Goal: Task Accomplishment & Management: Manage account settings

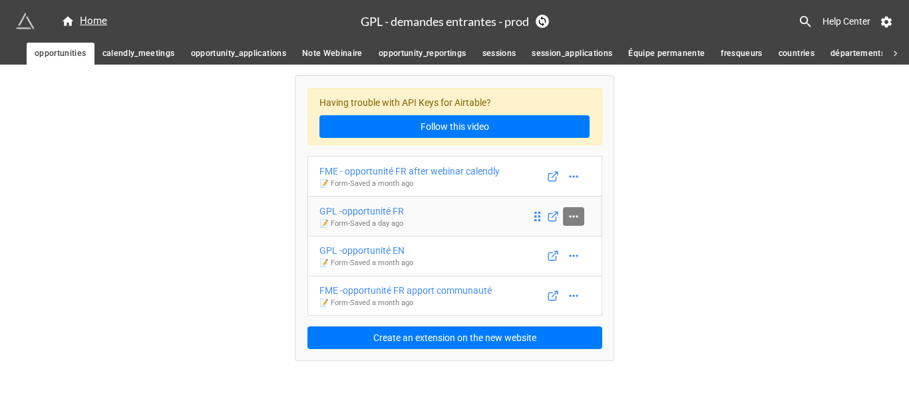
click at [573, 212] on icon at bounding box center [573, 216] width 13 height 13
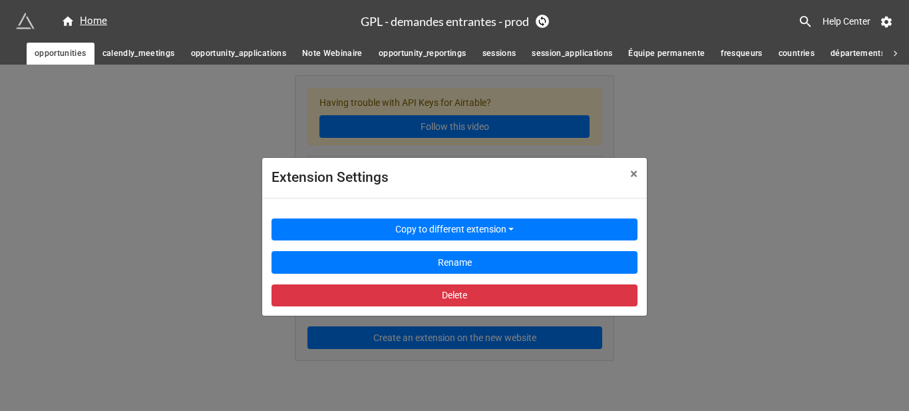
click at [769, 224] on div "Extension Settings × Close Copy to different extension Rename Delete" at bounding box center [454, 270] width 909 height 411
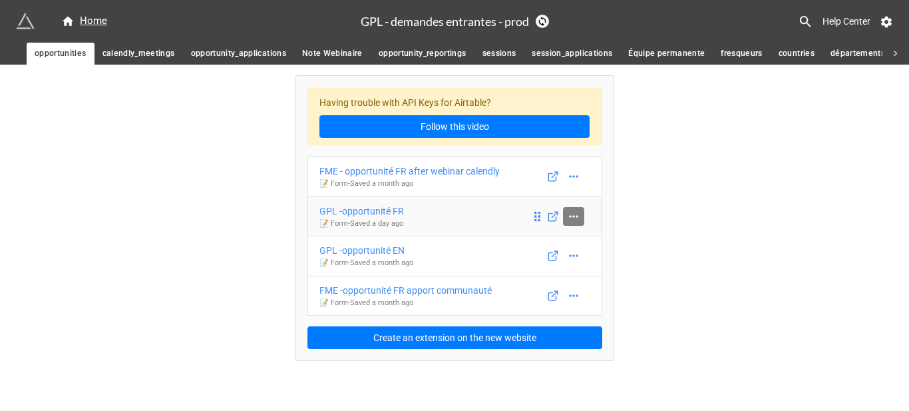
click at [569, 222] on icon at bounding box center [573, 216] width 13 height 13
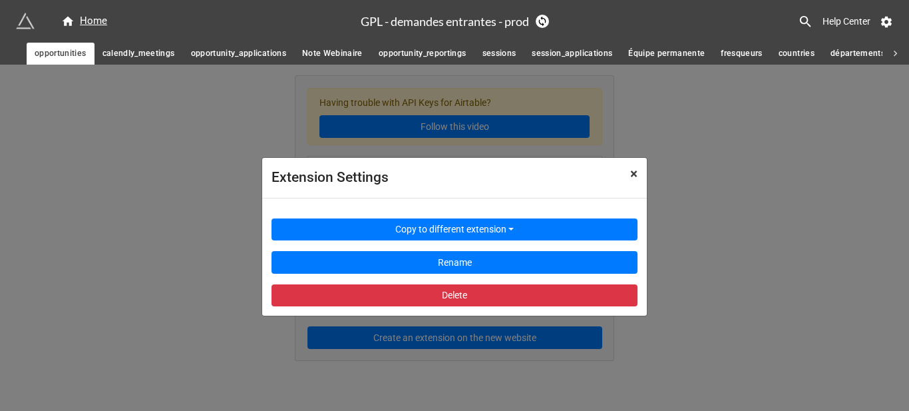
click at [630, 182] on span "×" at bounding box center [633, 174] width 7 height 16
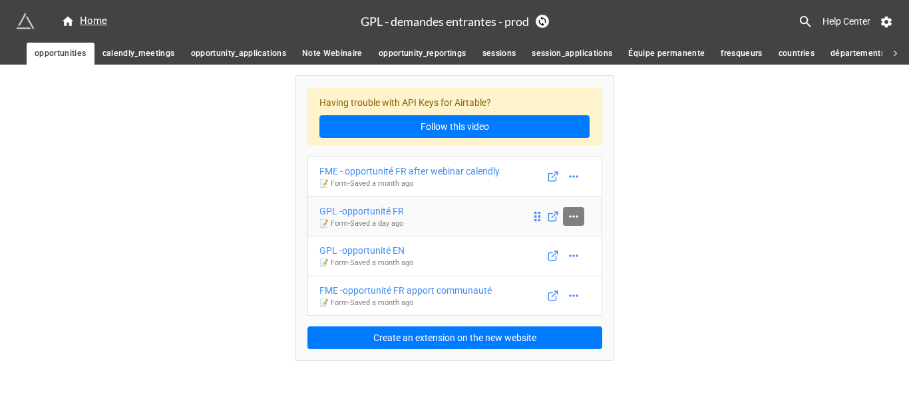
click at [578, 214] on icon at bounding box center [573, 216] width 13 height 13
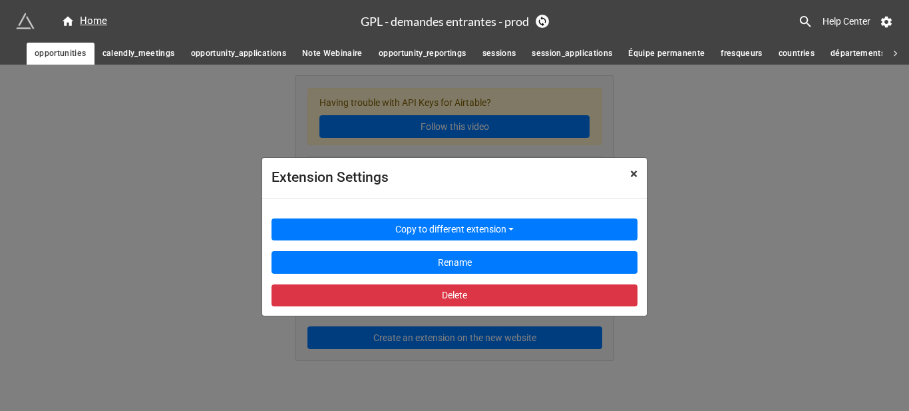
click at [632, 180] on span "×" at bounding box center [633, 174] width 7 height 16
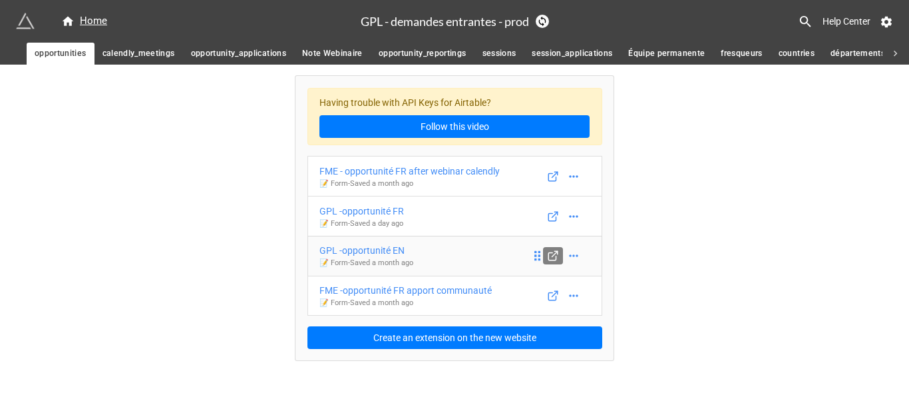
click at [557, 253] on polyline at bounding box center [556, 252] width 3 height 3
click at [413, 244] on div "GPL -opportunité EN" at bounding box center [367, 250] width 94 height 15
click at [553, 180] on icon at bounding box center [552, 176] width 7 height 7
click at [449, 166] on div "FME - opportunité FR after webinar calendly" at bounding box center [410, 171] width 180 height 15
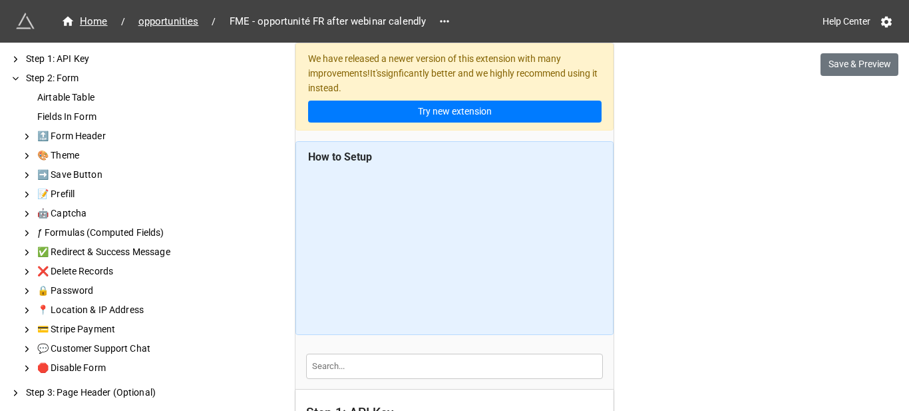
scroll to position [399, 0]
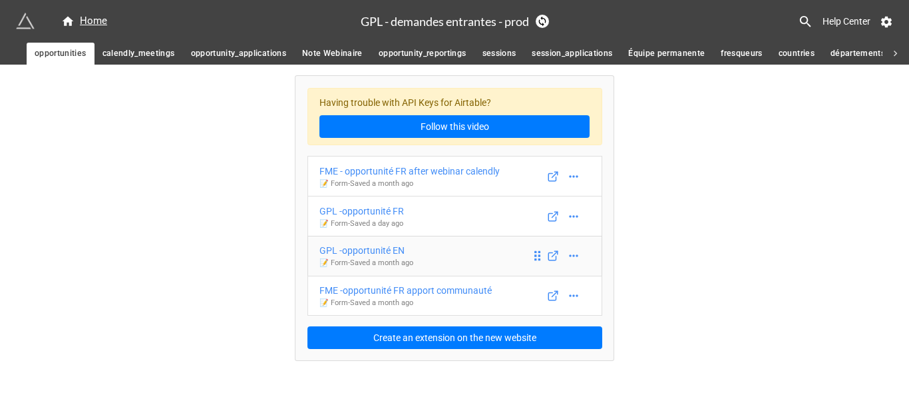
click at [401, 259] on p "📝 Form - Saved a month ago" at bounding box center [367, 263] width 94 height 11
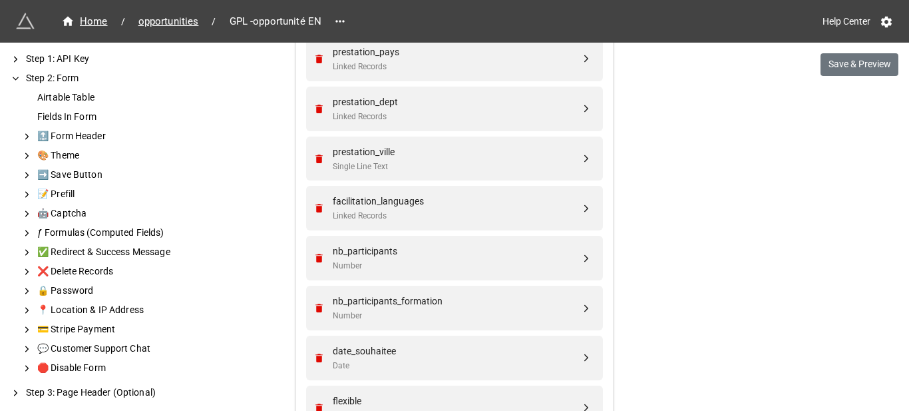
scroll to position [666, 0]
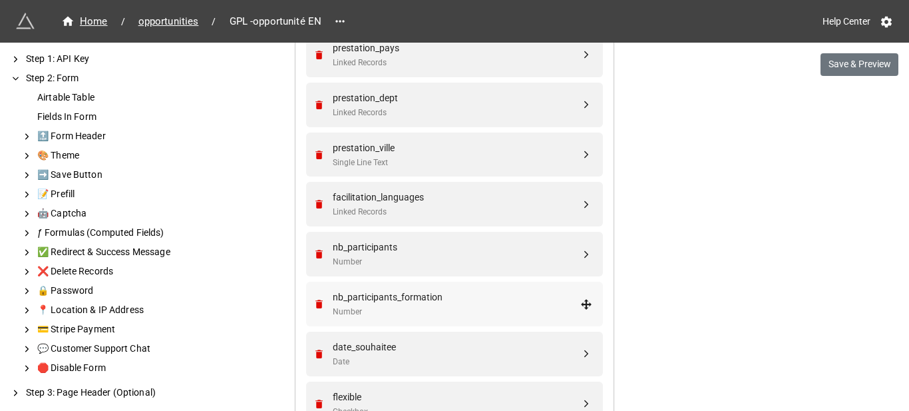
click at [400, 299] on div "nb_participants_formation" at bounding box center [457, 297] width 248 height 15
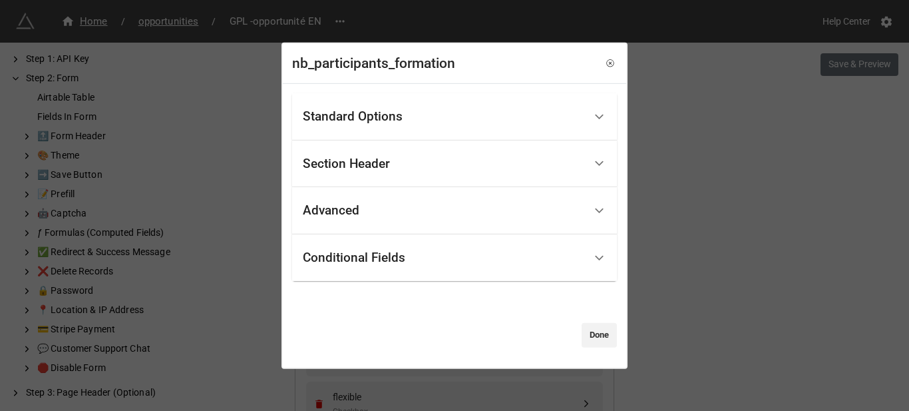
click at [360, 264] on div "Conditional Fields" at bounding box center [354, 257] width 103 height 13
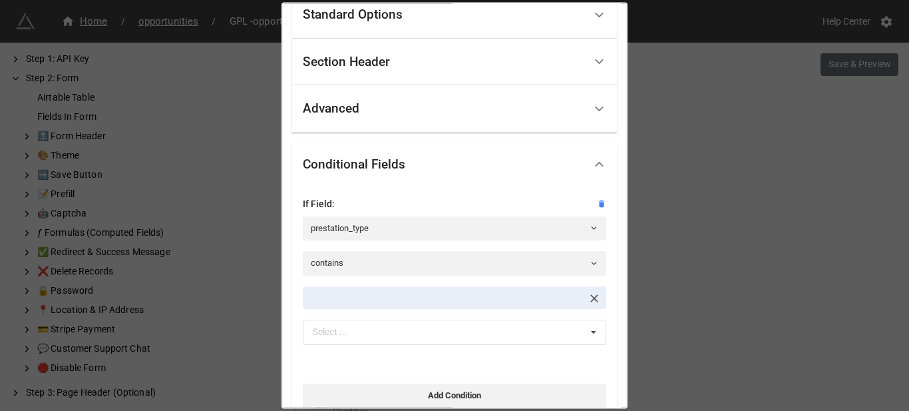
scroll to position [133, 0]
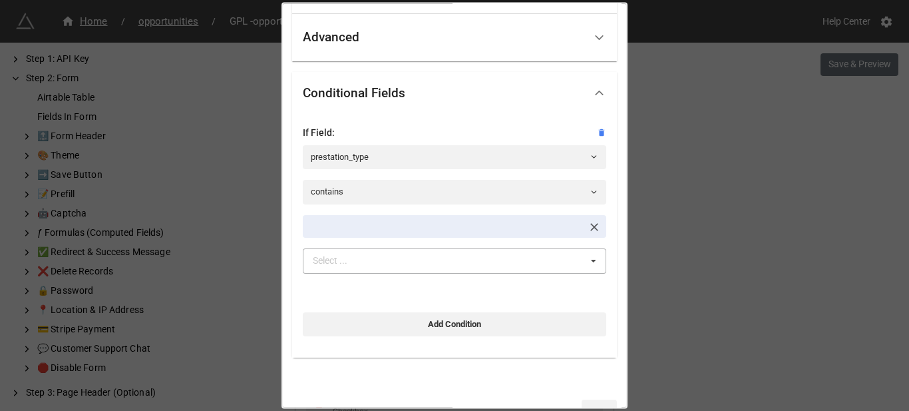
click at [454, 260] on div "Select ... No results found." at bounding box center [455, 260] width 304 height 25
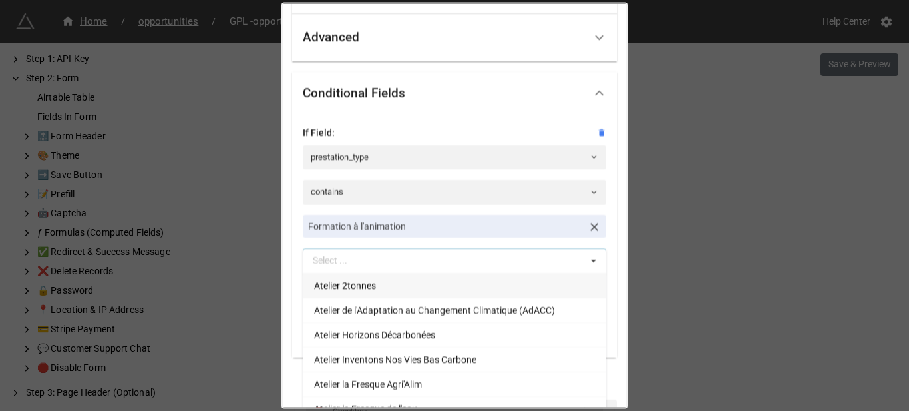
click at [610, 236] on div "Standard Options Title (Optional) Number of participants of a facilitation trai…" at bounding box center [455, 177] width 344 height 533
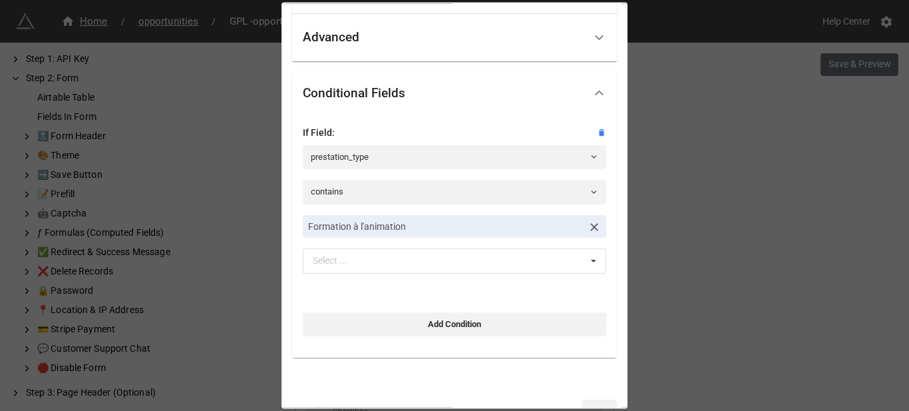
click at [690, 222] on div "nb_participants_formation Standard Options Title (Optional) Number of participa…" at bounding box center [454, 205] width 909 height 411
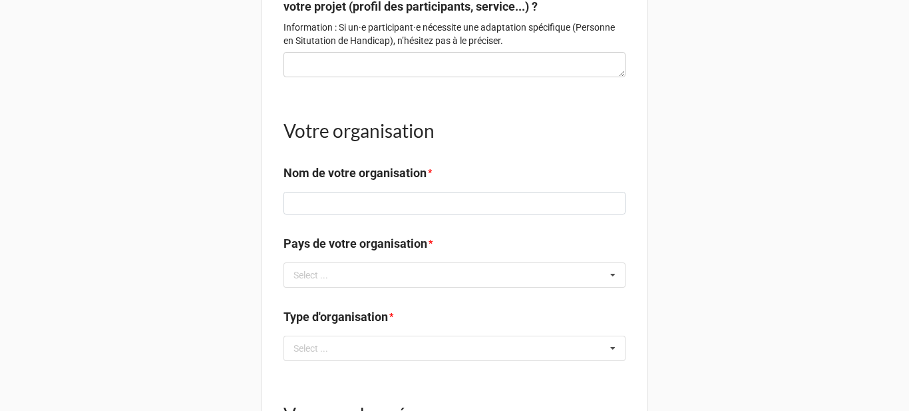
scroll to position [1731, 0]
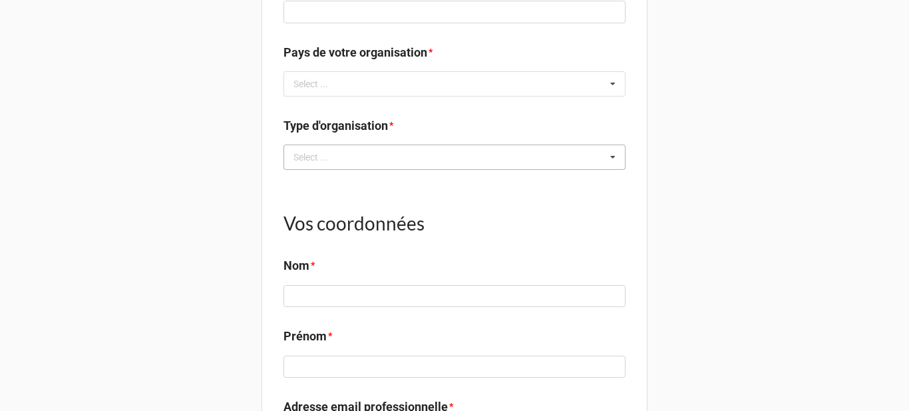
click at [327, 165] on div "Select ..." at bounding box center [318, 157] width 57 height 15
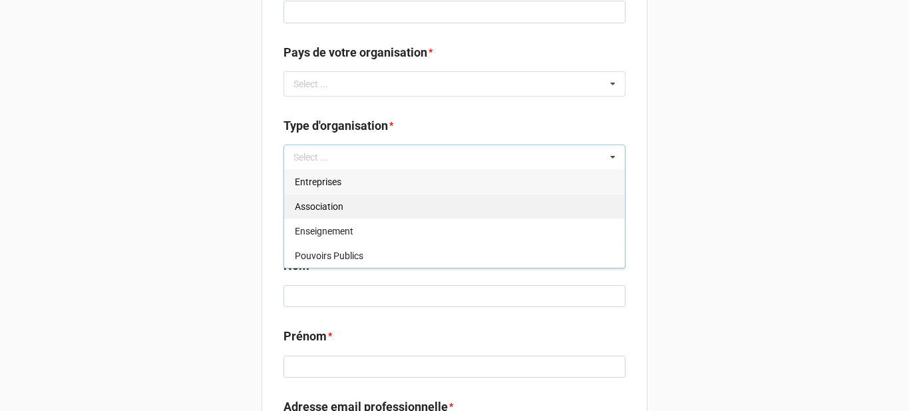
click at [320, 212] on span "Association" at bounding box center [319, 206] width 49 height 11
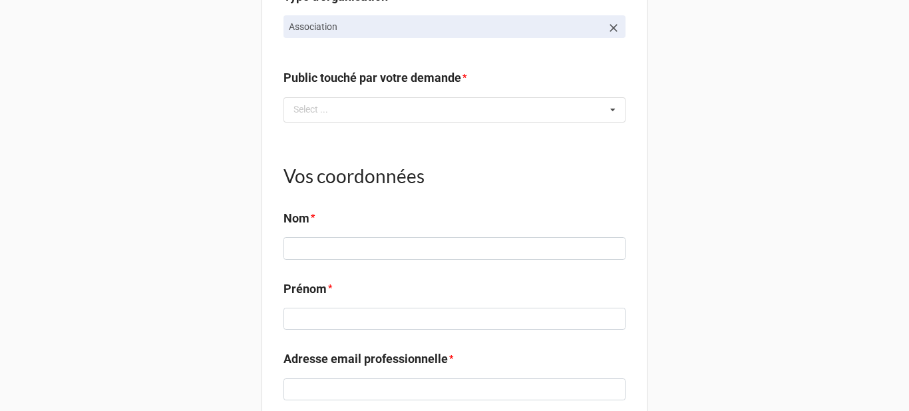
scroll to position [1864, 0]
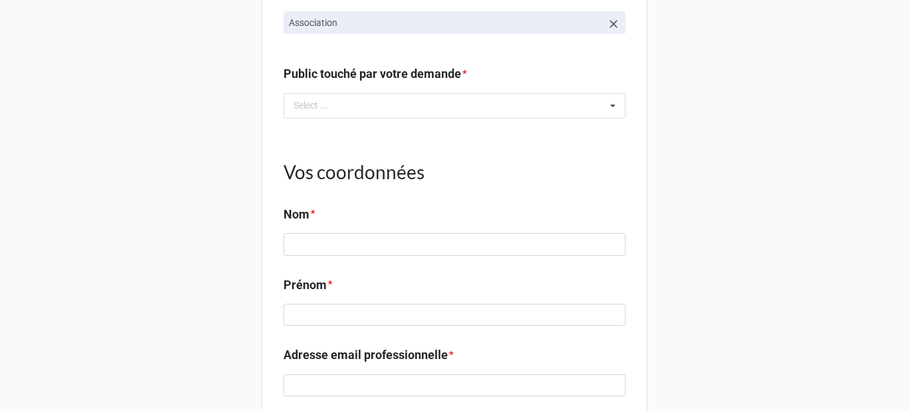
click at [367, 83] on label "Public touché par votre demande" at bounding box center [373, 74] width 178 height 19
copy label "Public touché par votre demande"
click at [450, 119] on div "Select ... No results found." at bounding box center [455, 105] width 342 height 25
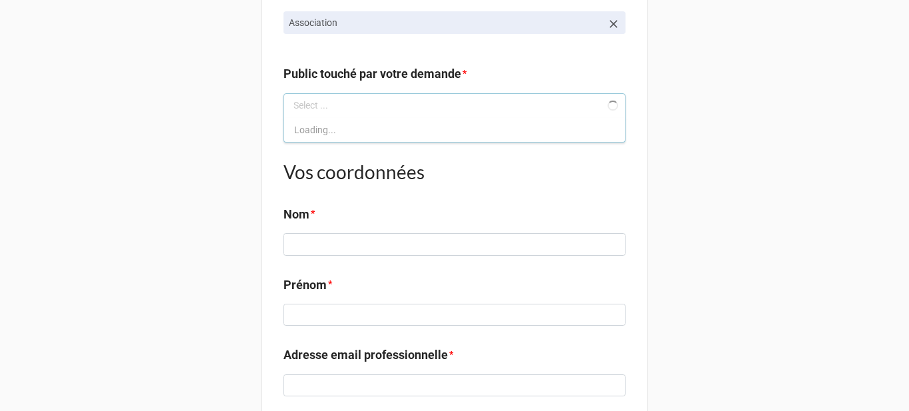
click at [437, 29] on p "Association" at bounding box center [445, 22] width 313 height 13
click at [610, 28] on icon at bounding box center [614, 24] width 8 height 8
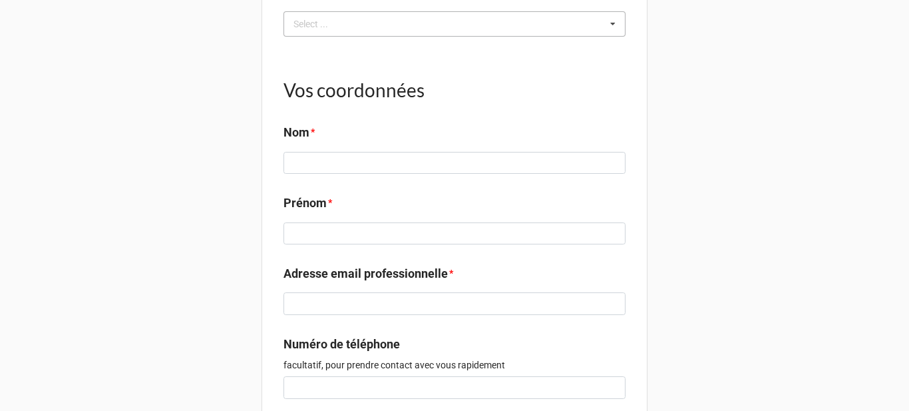
click at [594, 37] on div "Select ... Entreprises Association Enseignement Pouvoirs Publics" at bounding box center [455, 23] width 342 height 25
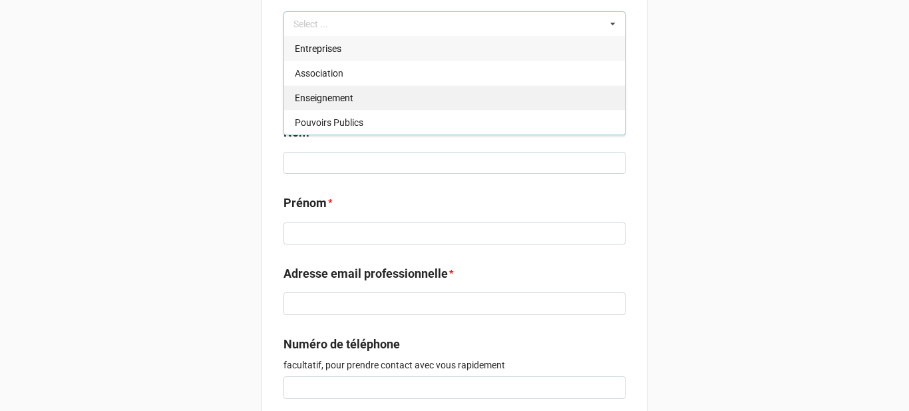
click at [505, 110] on div "Enseignement" at bounding box center [454, 97] width 341 height 25
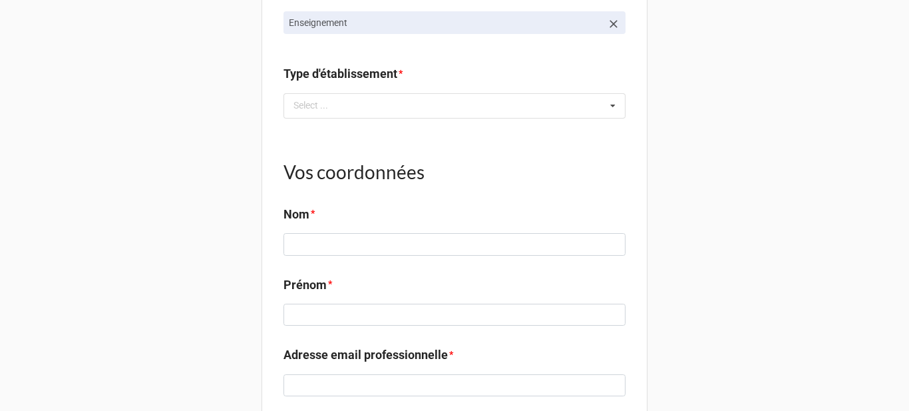
click at [354, 83] on label "Type d'établissement" at bounding box center [341, 74] width 114 height 19
copy label "Type d'établissement"
click at [611, 31] on icon at bounding box center [613, 23] width 13 height 13
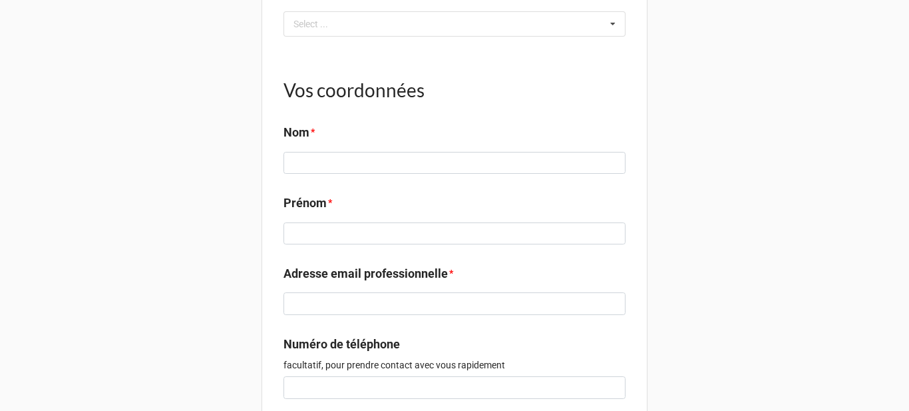
click at [611, 37] on icon at bounding box center [613, 24] width 20 height 25
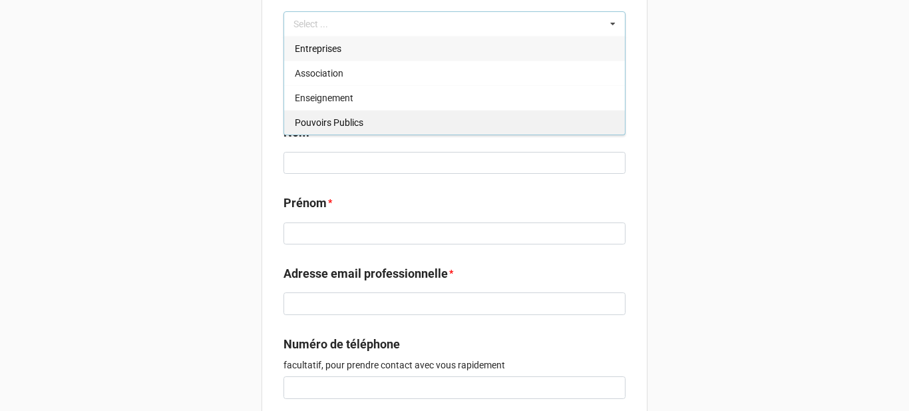
click at [445, 134] on div "Pouvoirs Publics" at bounding box center [454, 122] width 341 height 25
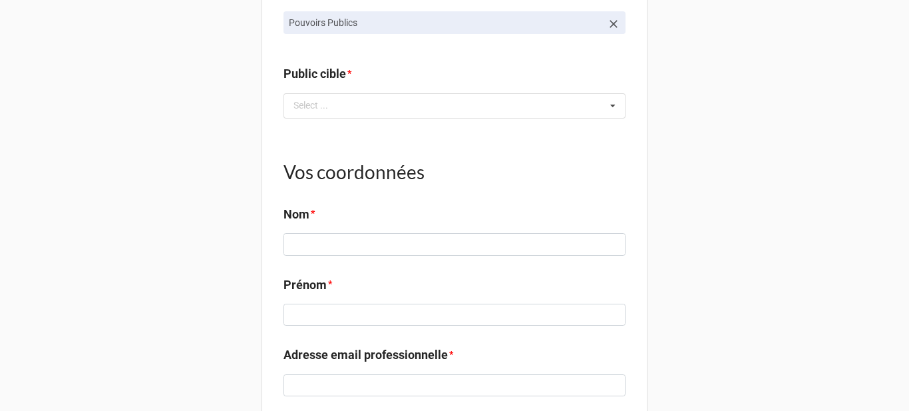
click at [304, 83] on label "Public cible" at bounding box center [315, 74] width 63 height 19
copy label "Public cible"
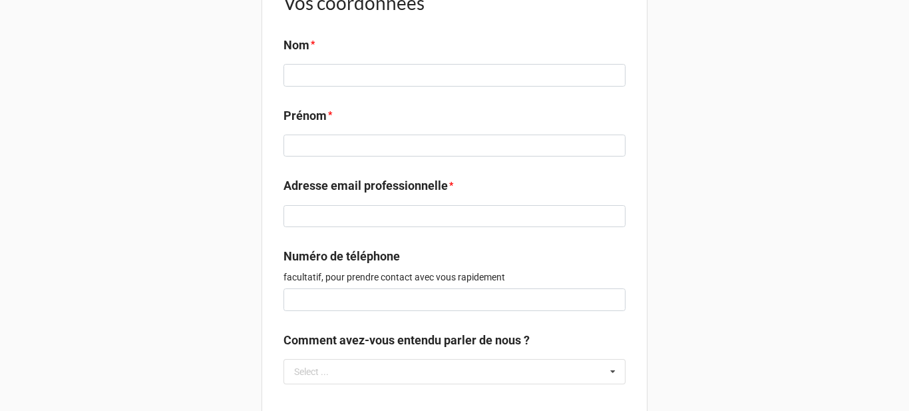
scroll to position [2190, 0]
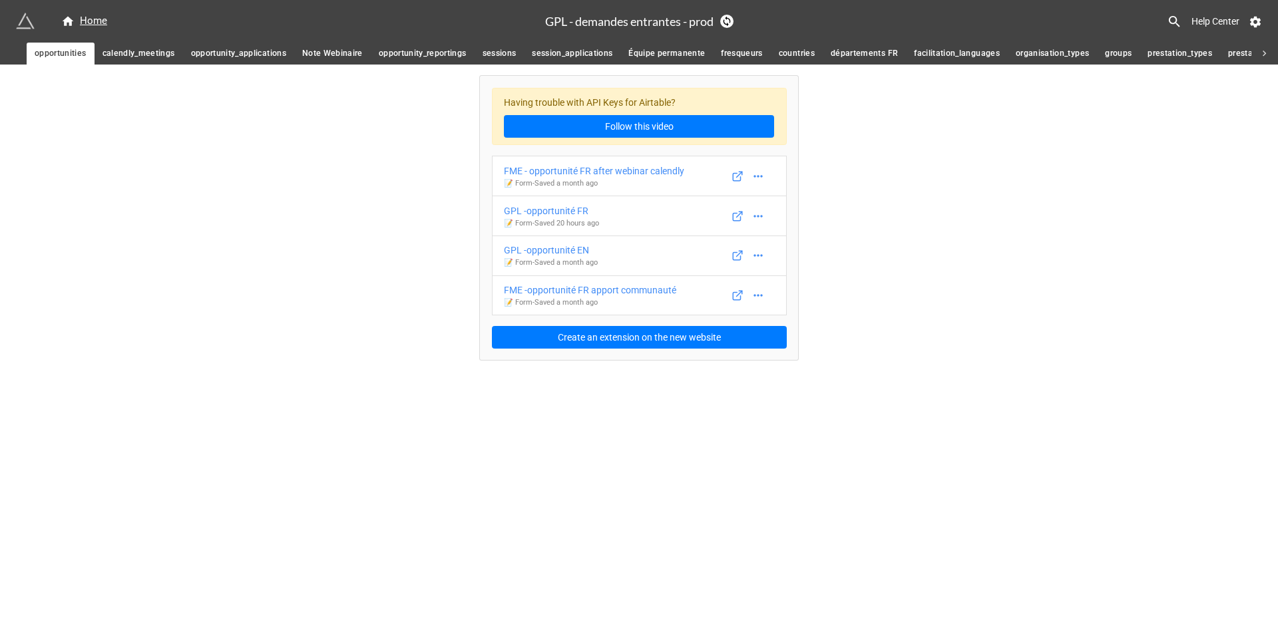
click at [688, 481] on div "Home GPL - demandes entrantes - prod Help Center opportunities calendly_meeting…" at bounding box center [639, 309] width 1278 height 618
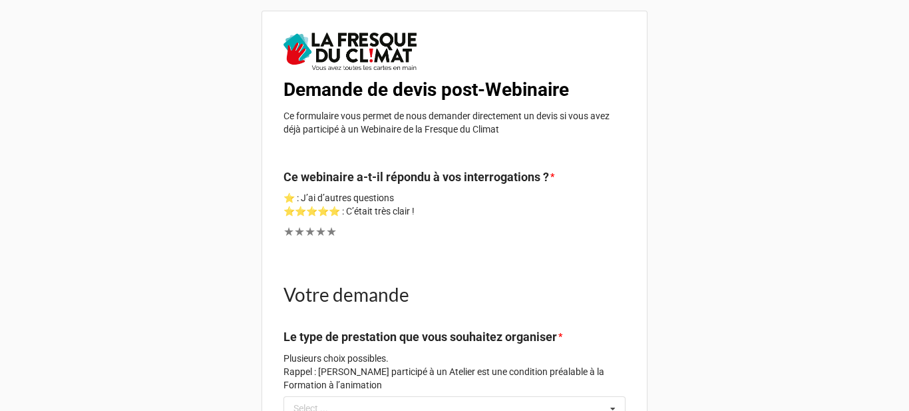
click at [440, 94] on b "Demande de devis post-Webinaire" at bounding box center [427, 90] width 286 height 22
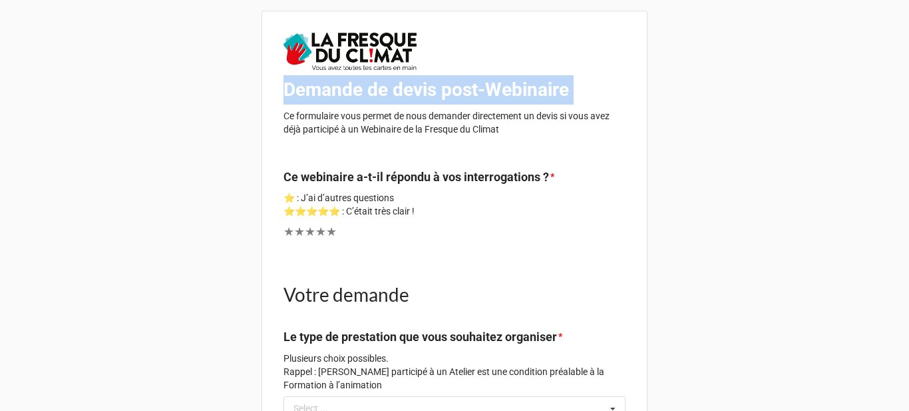
click at [440, 94] on b "Demande de devis post-Webinaire" at bounding box center [427, 90] width 286 height 22
copy b "Demande de devis post-Webinaire"
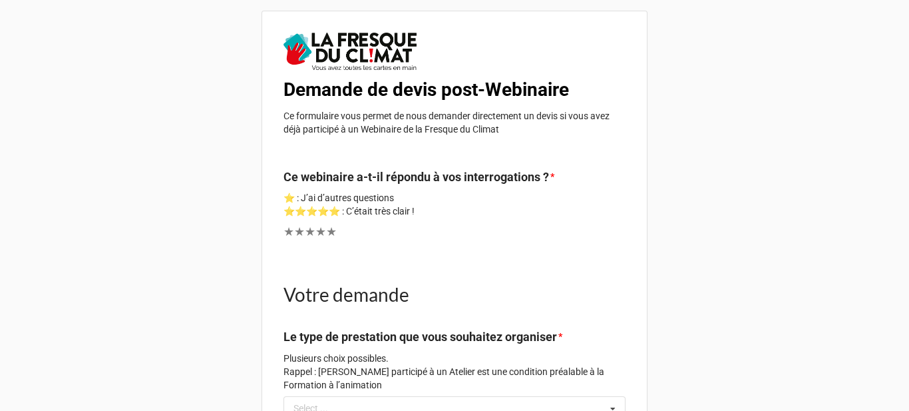
click at [421, 129] on p "Ce formulaire vous permet de nous demander directement un devis si vous avez dé…" at bounding box center [455, 122] width 342 height 27
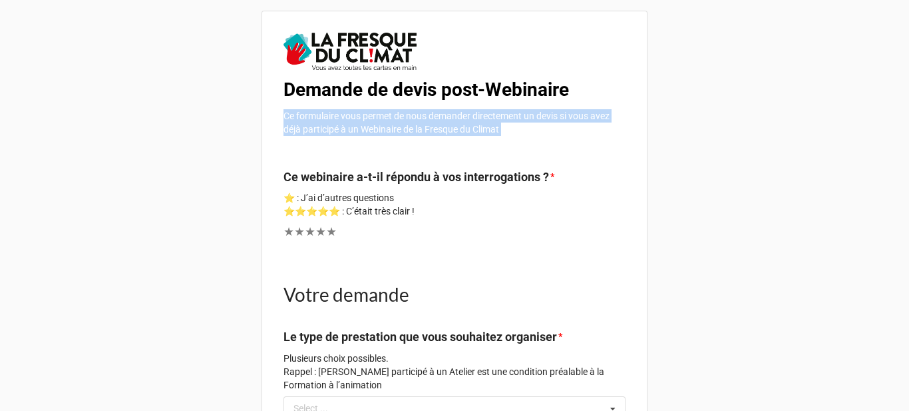
click at [421, 129] on p "Ce formulaire vous permet de nous demander directement un devis si vous avez dé…" at bounding box center [455, 122] width 342 height 27
copy div "Ce formulaire vous permet de nous demander directement un devis si vous avez dé…"
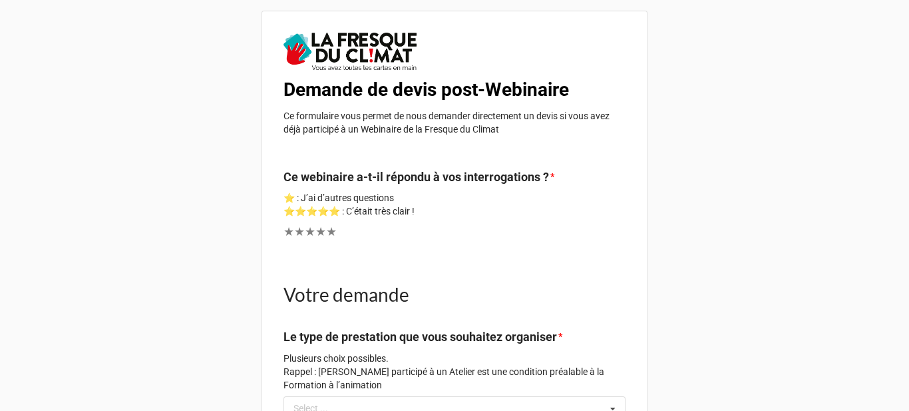
click at [404, 178] on label "Ce webinaire a-t-il répondu à vos interrogations ?" at bounding box center [417, 177] width 266 height 19
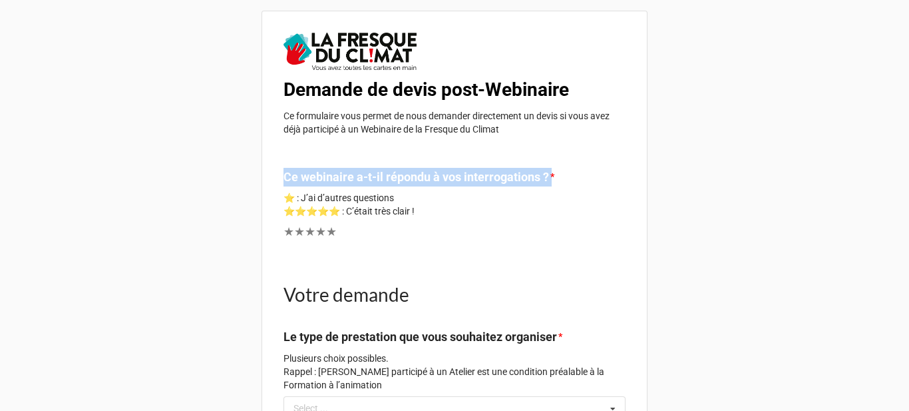
click at [404, 178] on label "Ce webinaire a-t-il répondu à vos interrogations ?" at bounding box center [417, 177] width 266 height 19
copy label "Ce webinaire a-t-il répondu à vos interrogations ?"
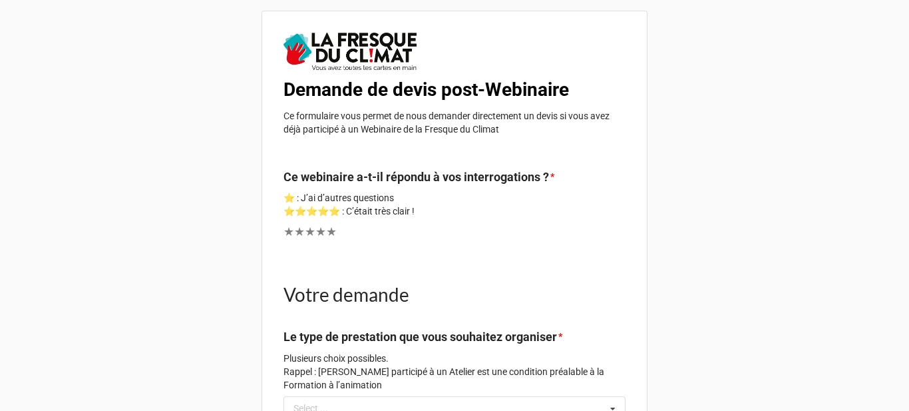
click at [323, 194] on p "⭐ : J’ai d’autres questions ⭐⭐⭐⭐⭐ : C’était très clair !" at bounding box center [455, 204] width 342 height 27
drag, startPoint x: 425, startPoint y: 212, endPoint x: 270, endPoint y: 193, distance: 156.9
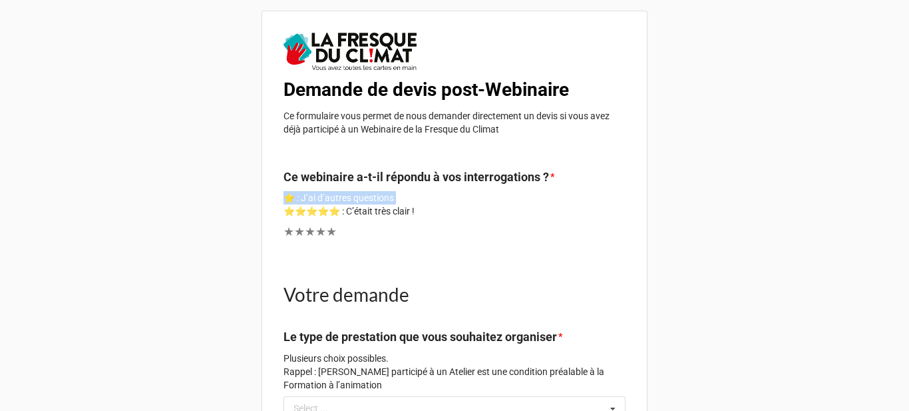
copy p "⭐ : J’ai d’autres questions ⭐⭐⭐⭐⭐ : C’était très clair !"
click at [393, 175] on label "Ce webinaire a-t-il répondu à vos interrogations ?" at bounding box center [417, 177] width 266 height 19
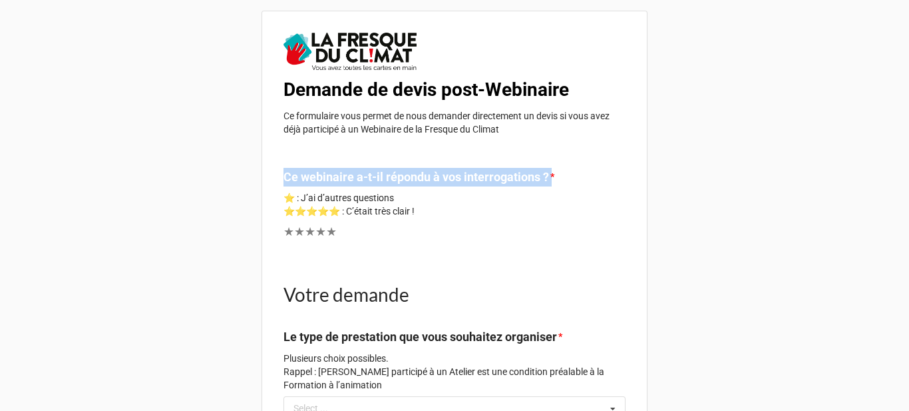
click at [393, 175] on label "Ce webinaire a-t-il répondu à vos interrogations ?" at bounding box center [417, 177] width 266 height 19
copy label "Ce webinaire a-t-il répondu à vos interrogations ?"
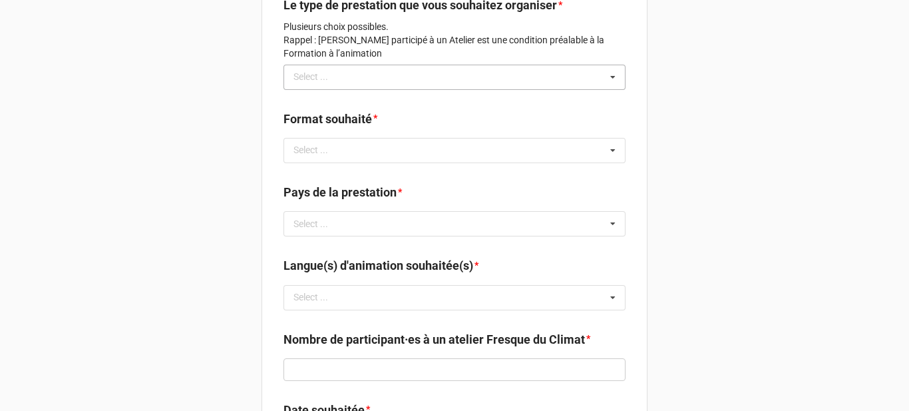
scroll to position [266, 0]
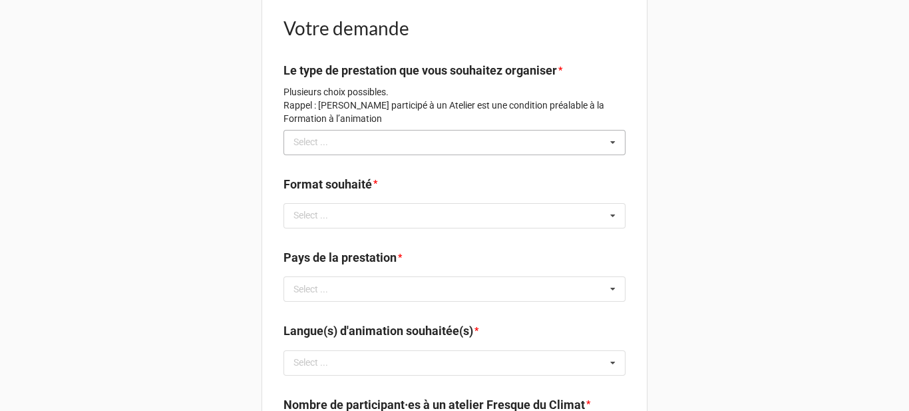
click at [371, 142] on div "Select ... No results found." at bounding box center [455, 142] width 342 height 25
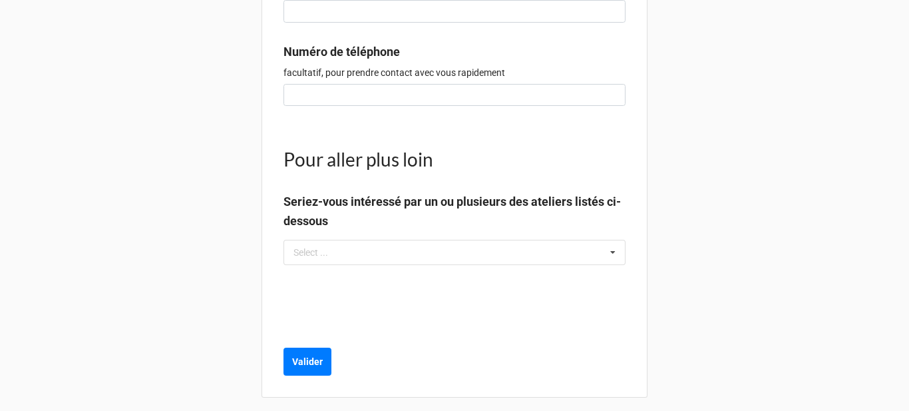
scroll to position [1672, 0]
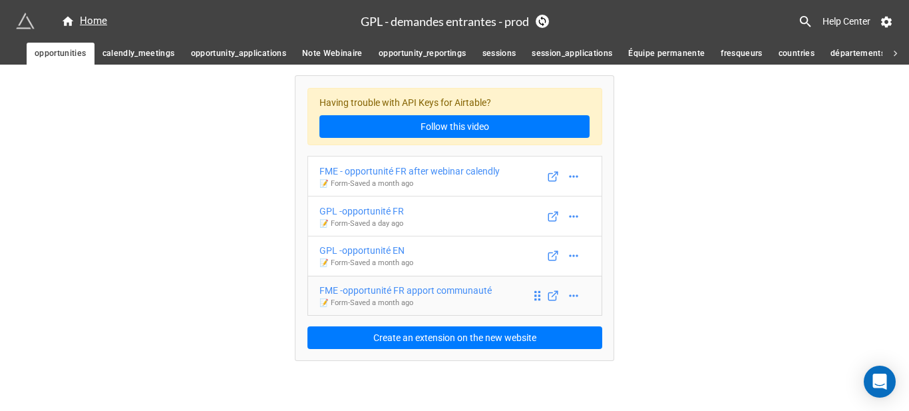
click at [439, 294] on div "FME -opportunité FR apport communauté" at bounding box center [406, 290] width 172 height 15
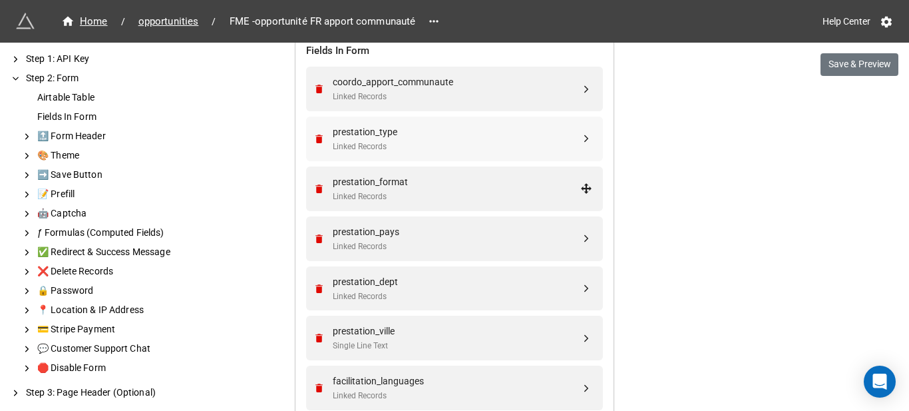
scroll to position [533, 0]
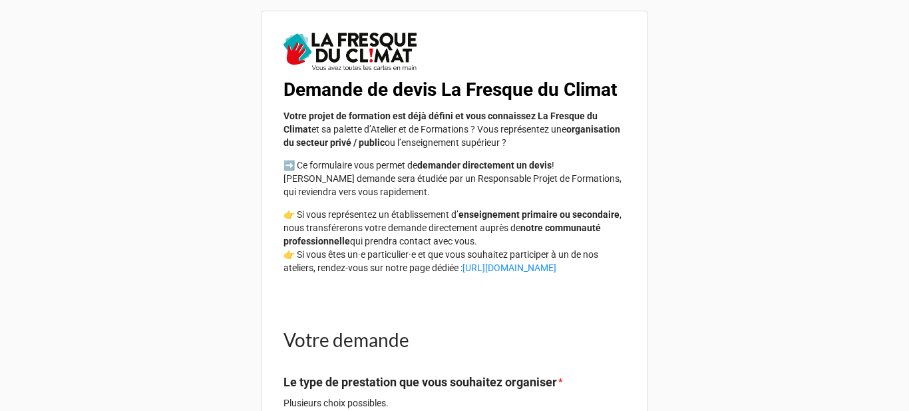
scroll to position [2190, 0]
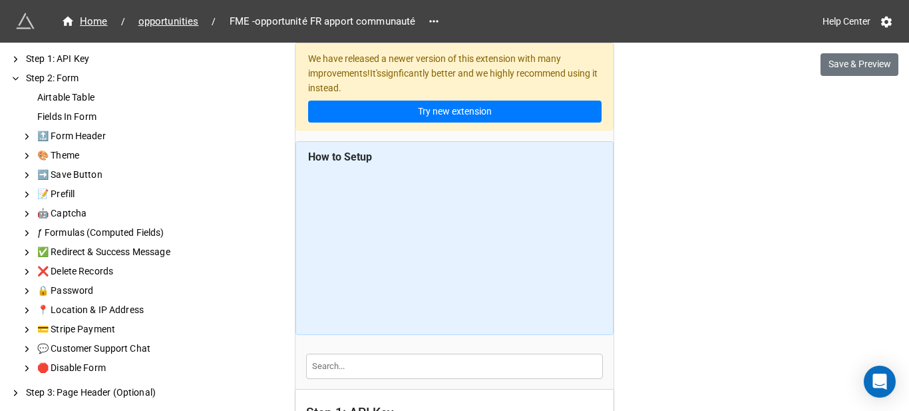
scroll to position [533, 0]
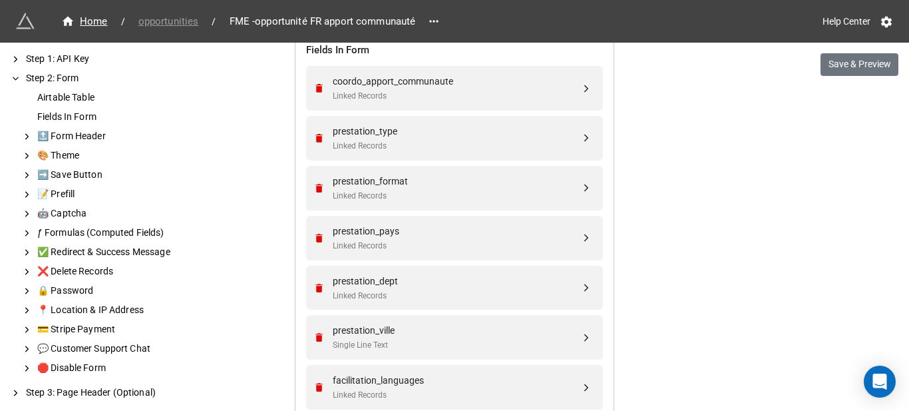
click at [176, 21] on span "opportunities" at bounding box center [168, 21] width 77 height 15
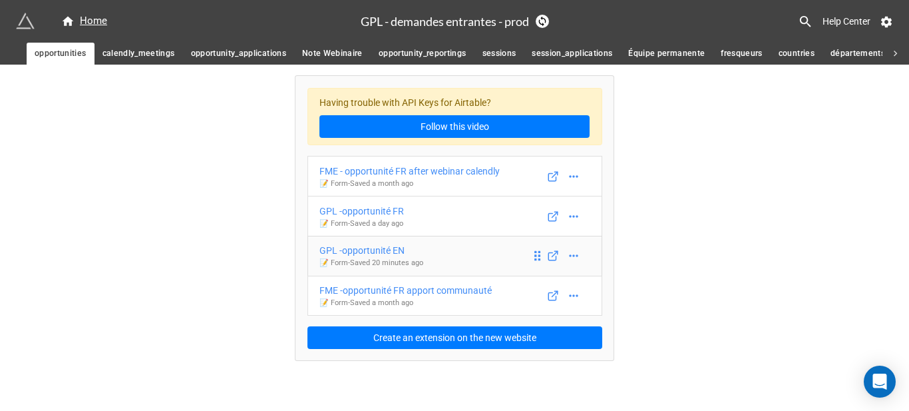
click at [389, 245] on div "GPL -opportunité EN" at bounding box center [372, 250] width 104 height 15
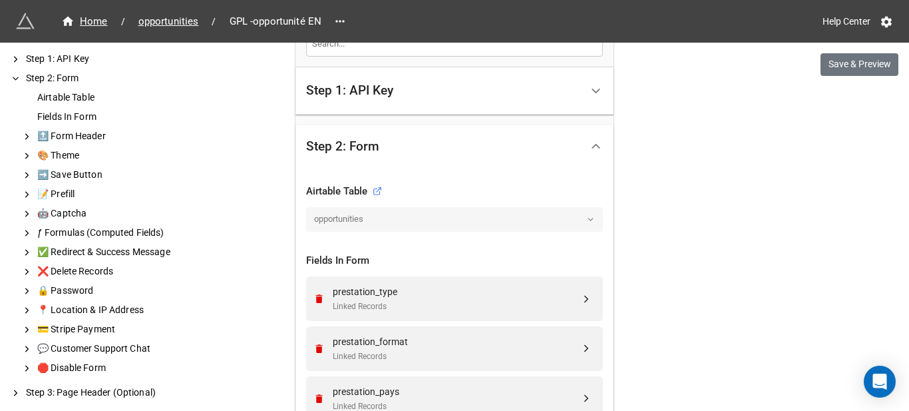
scroll to position [333, 0]
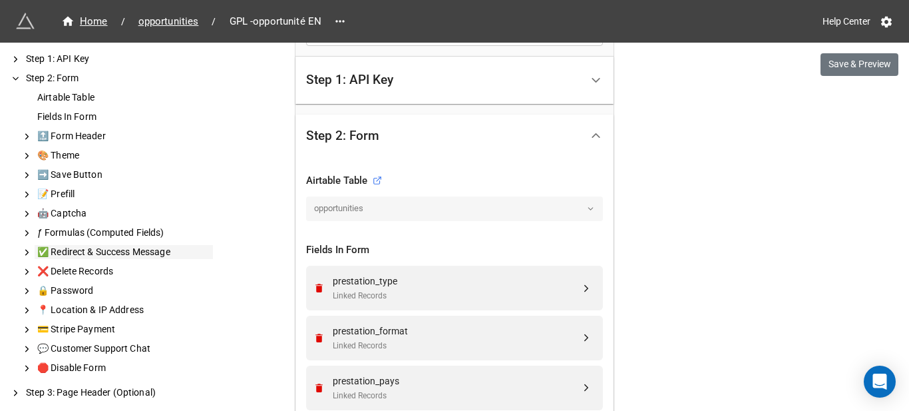
click at [139, 258] on div "✅ Redirect & Success Message" at bounding box center [124, 252] width 178 height 14
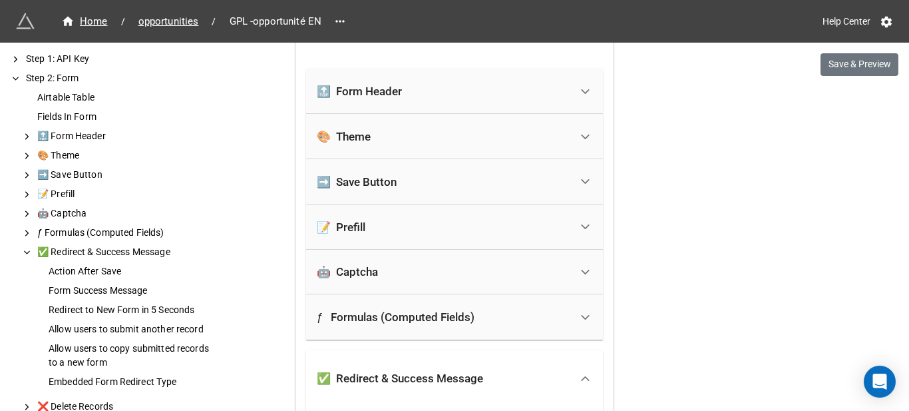
scroll to position [2229, 0]
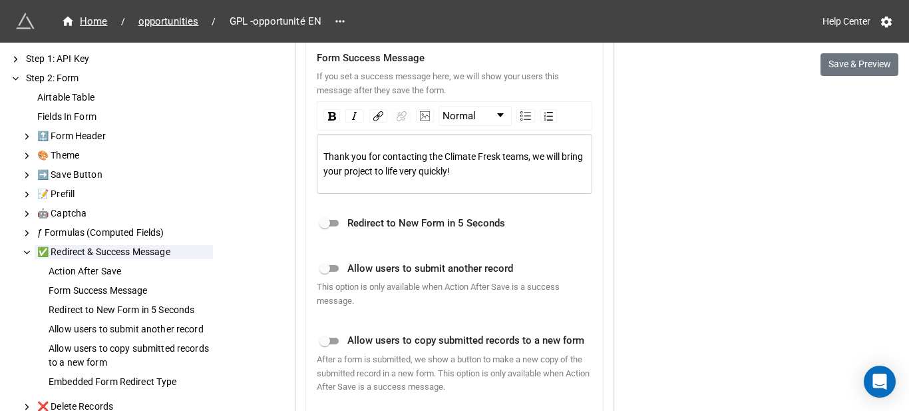
click at [435, 165] on span "Thank you for contacting the Climate Fresk teams, we will bring your project to…" at bounding box center [455, 163] width 262 height 25
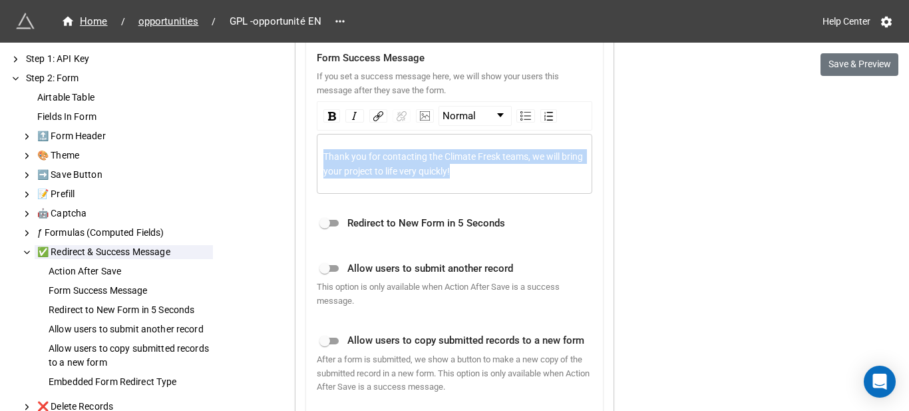
copy span "Thank you for contacting the Climate Fresk teams, we will bring your project to…"
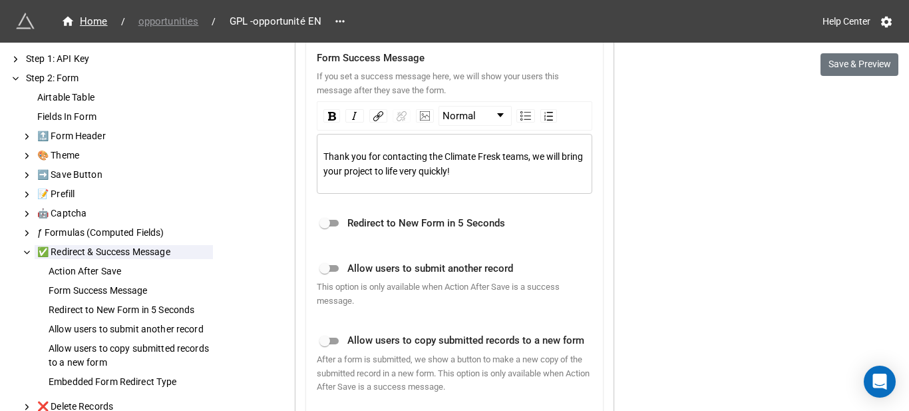
click at [192, 21] on span "opportunities" at bounding box center [168, 21] width 77 height 15
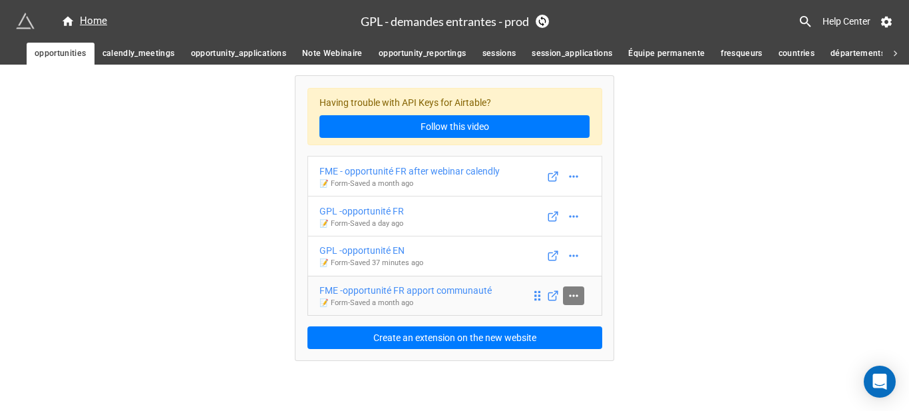
click at [577, 297] on icon at bounding box center [573, 295] width 13 height 13
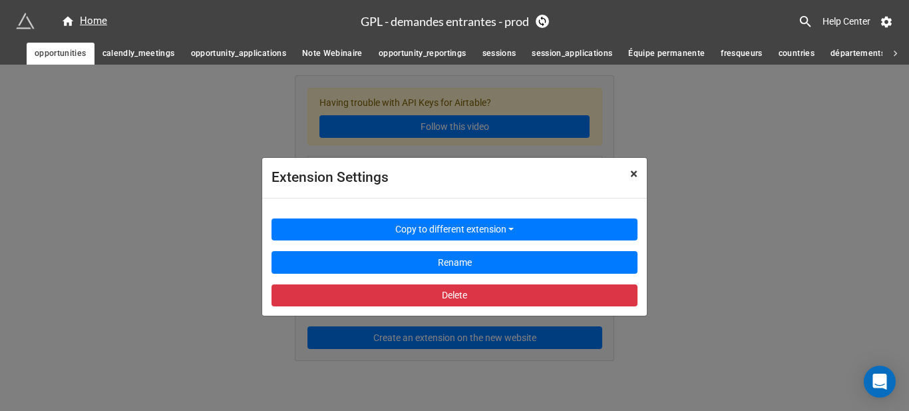
click at [634, 178] on span "×" at bounding box center [633, 174] width 7 height 16
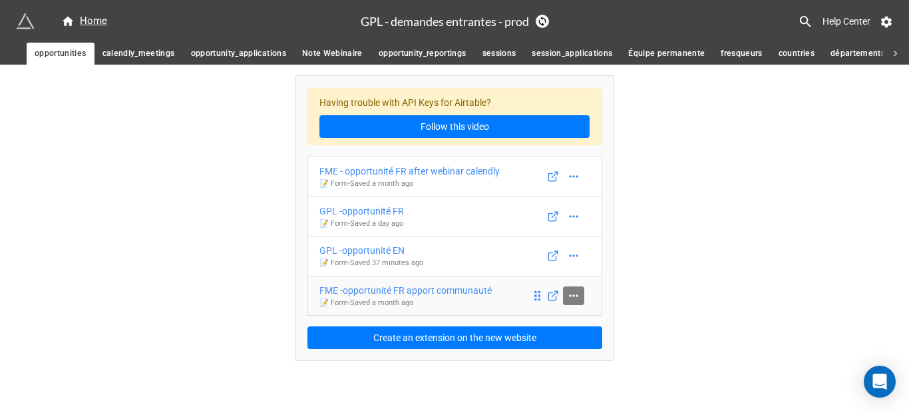
click at [566, 297] on link at bounding box center [573, 295] width 21 height 19
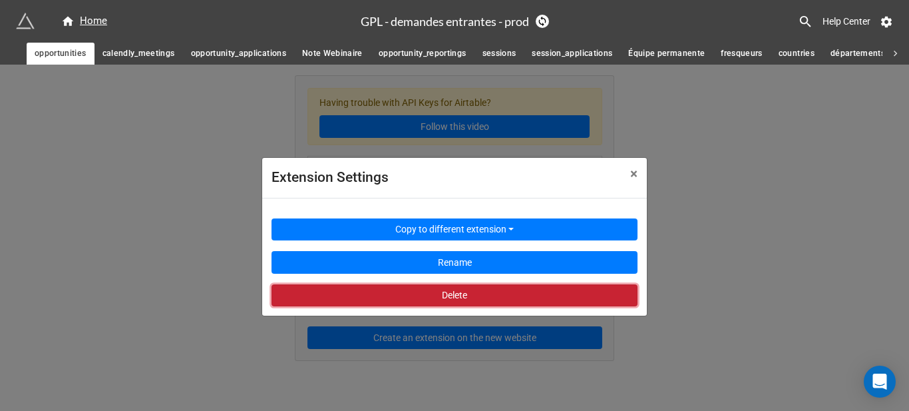
drag, startPoint x: 567, startPoint y: 286, endPoint x: 497, endPoint y: 60, distance: 236.9
click at [567, 286] on button "Delete" at bounding box center [455, 295] width 366 height 23
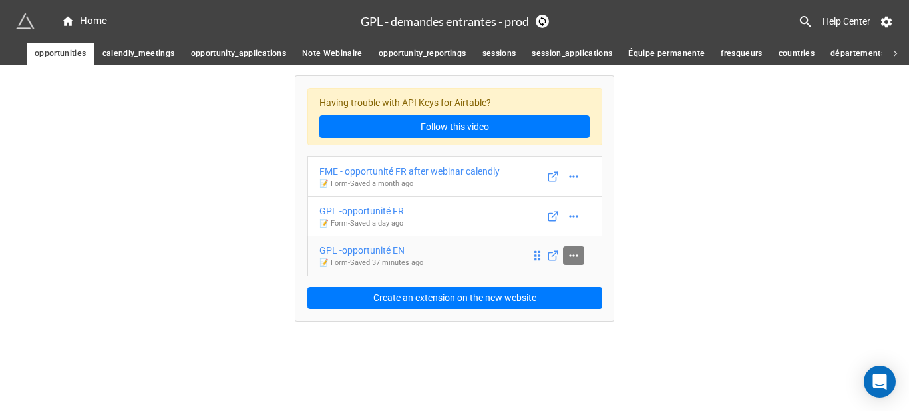
click at [569, 258] on icon at bounding box center [573, 255] width 13 height 13
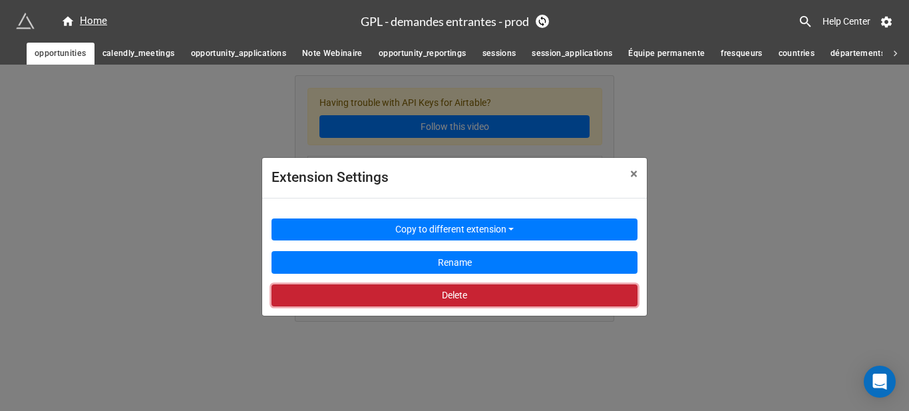
click at [514, 286] on button "Delete" at bounding box center [455, 295] width 366 height 23
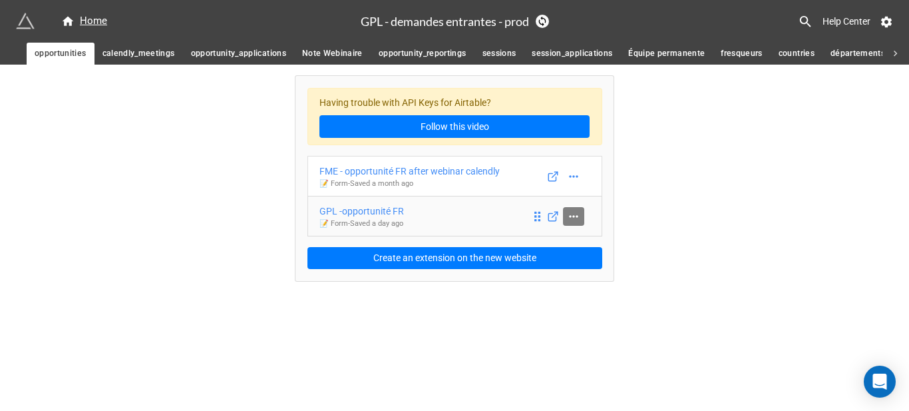
click at [577, 212] on icon at bounding box center [573, 216] width 13 height 13
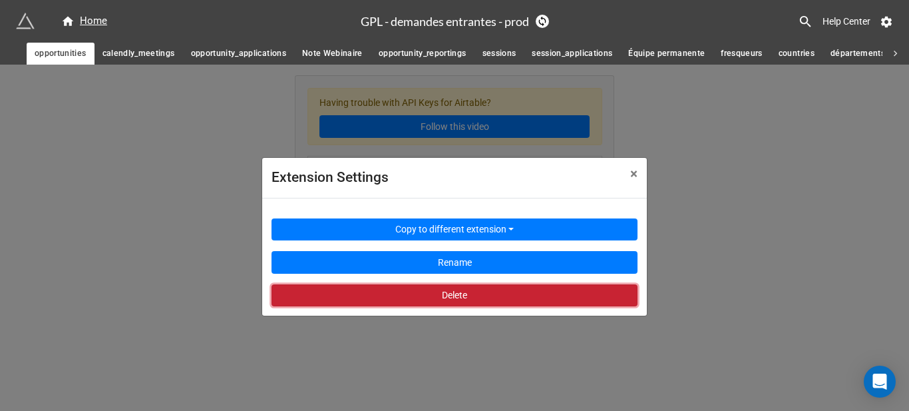
click at [465, 292] on button "Delete" at bounding box center [455, 295] width 366 height 23
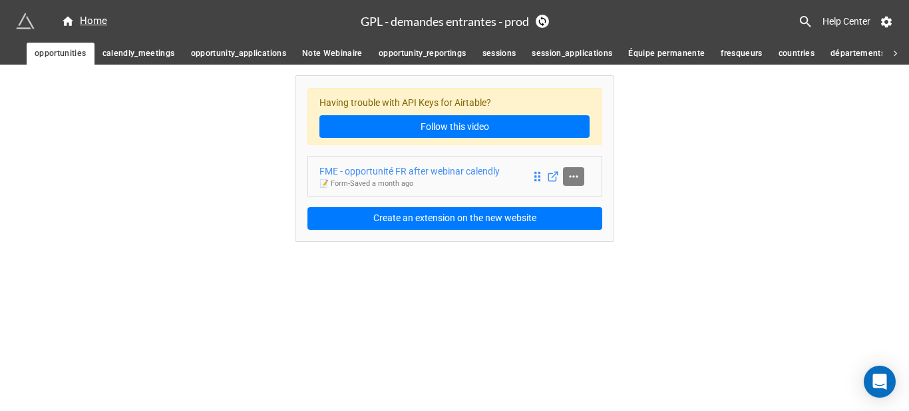
click at [567, 173] on link at bounding box center [573, 176] width 21 height 19
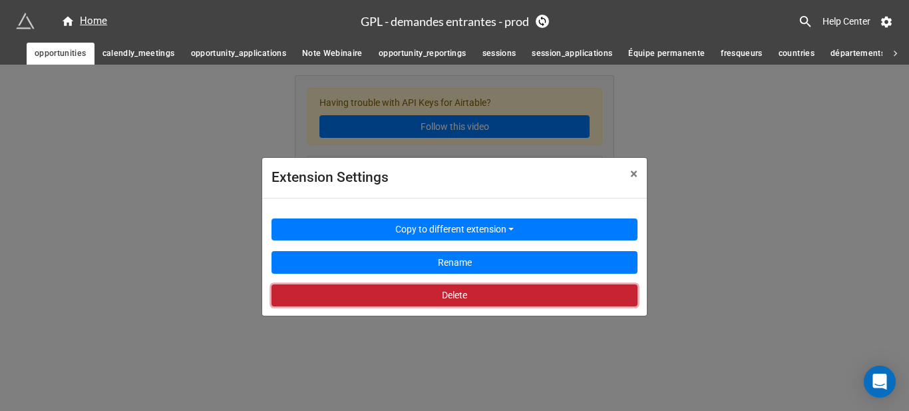
click at [489, 296] on button "Delete" at bounding box center [455, 295] width 366 height 23
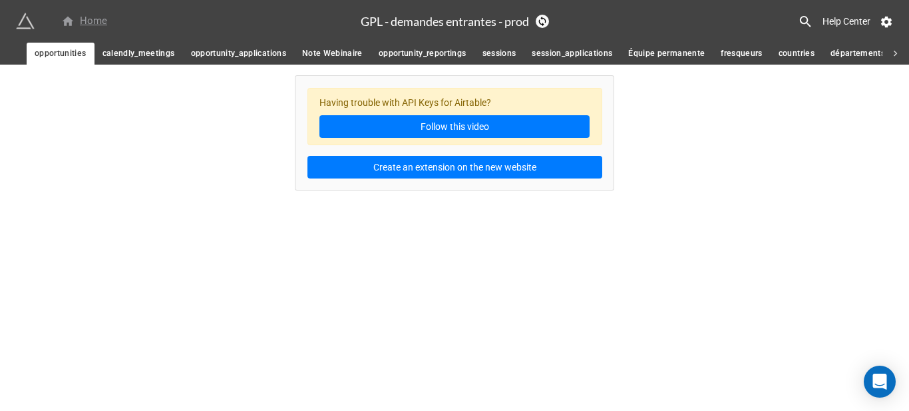
click at [97, 25] on div "Home" at bounding box center [84, 21] width 46 height 16
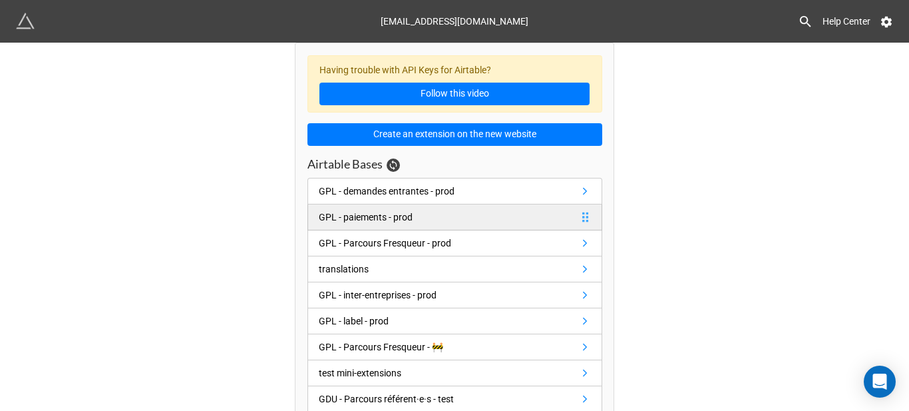
click at [498, 210] on link "GPL - paiements - prod" at bounding box center [455, 217] width 295 height 26
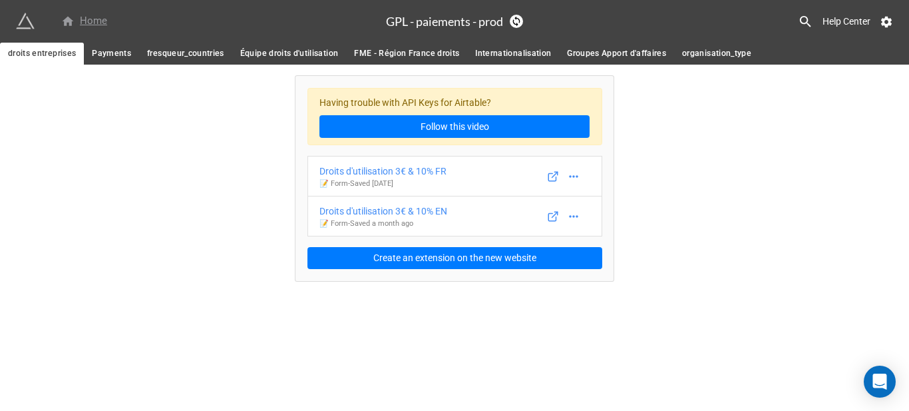
click at [77, 20] on div "Home" at bounding box center [84, 21] width 46 height 16
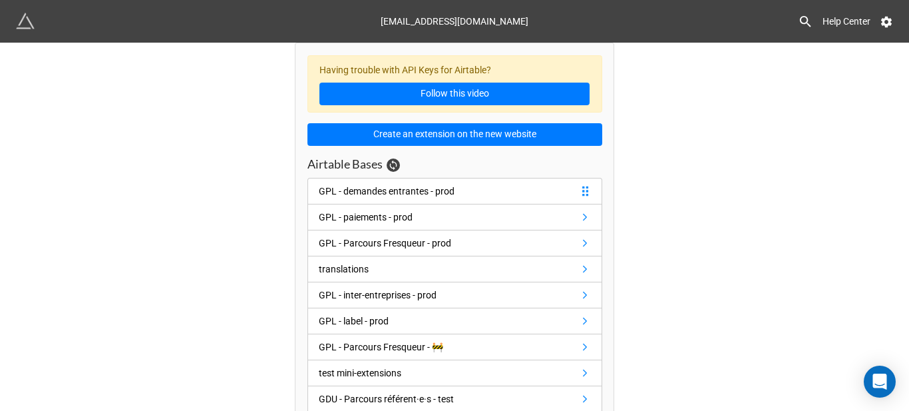
click at [415, 200] on link "GPL - demandes entrantes - prod" at bounding box center [455, 191] width 295 height 27
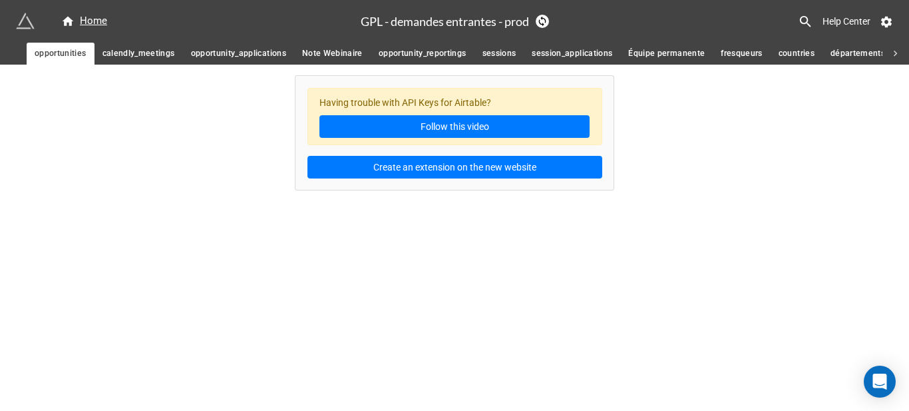
click at [127, 61] on link "calendly_meetings" at bounding box center [139, 54] width 89 height 22
click at [71, 47] on span "opportunities" at bounding box center [61, 54] width 52 height 14
click at [71, 21] on icon at bounding box center [68, 21] width 11 height 9
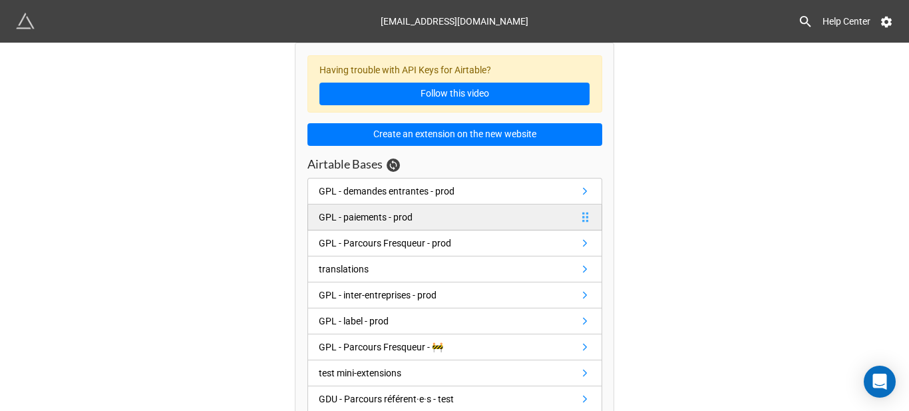
click at [408, 213] on div "GPL - paiements - prod" at bounding box center [366, 217] width 94 height 15
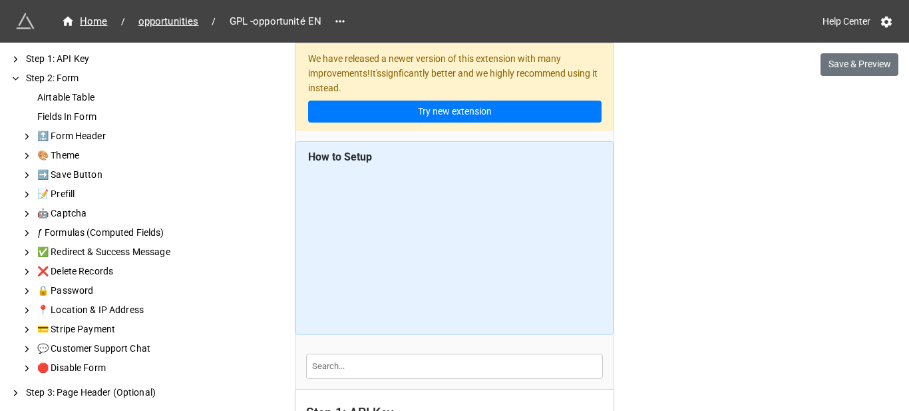
scroll to position [666, 0]
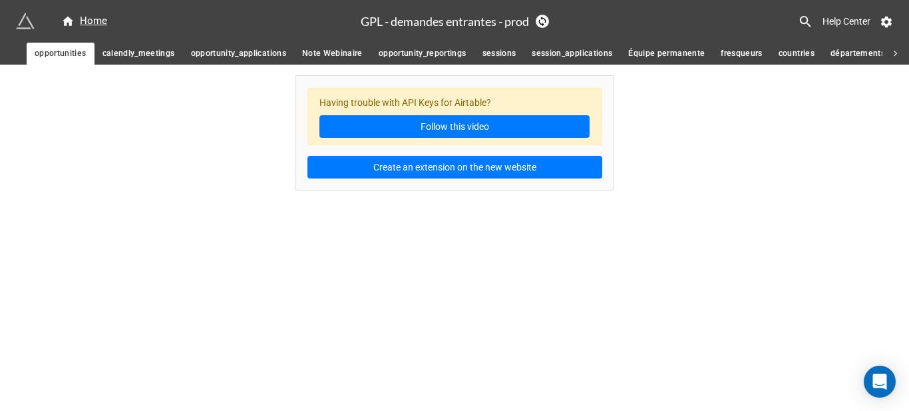
click at [417, 61] on span "opportunity_reportings" at bounding box center [423, 54] width 88 height 14
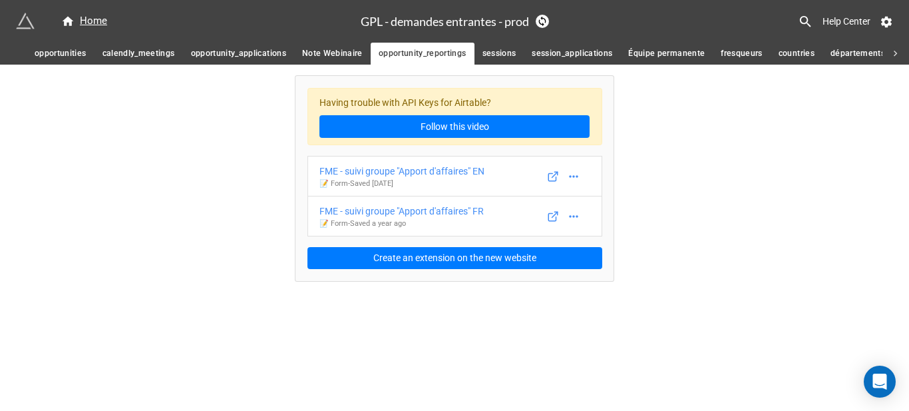
click at [83, 47] on span "opportunities" at bounding box center [61, 54] width 52 height 14
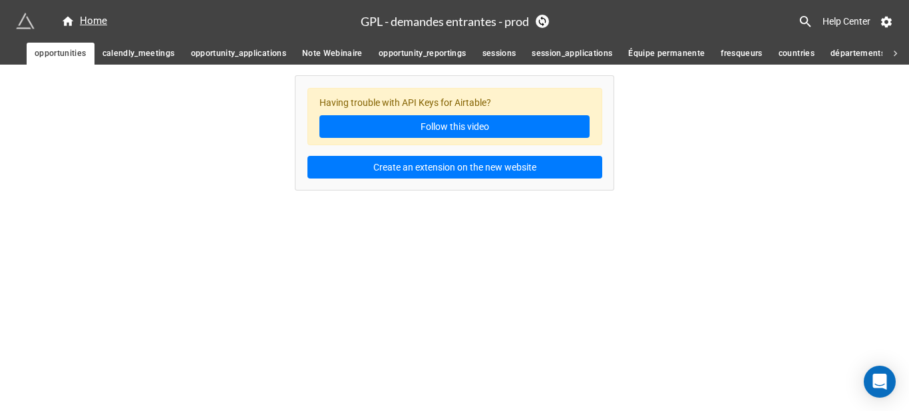
click at [445, 50] on span "opportunity_reportings" at bounding box center [423, 54] width 88 height 14
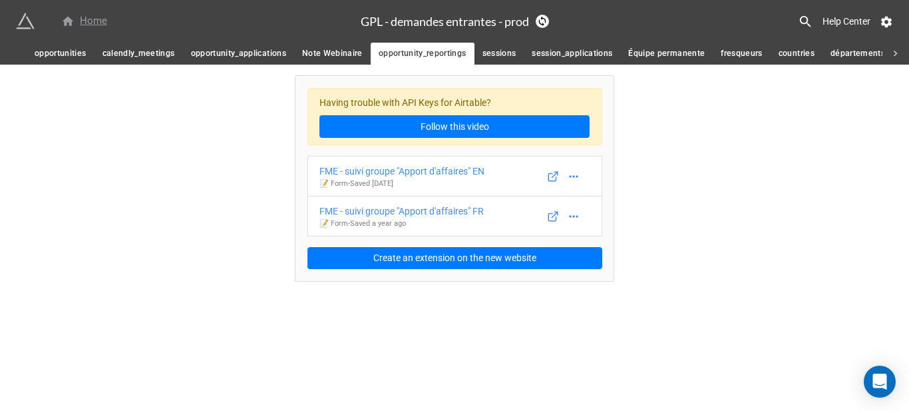
click at [81, 20] on div "Home" at bounding box center [84, 21] width 46 height 16
